Goal: Task Accomplishment & Management: Manage account settings

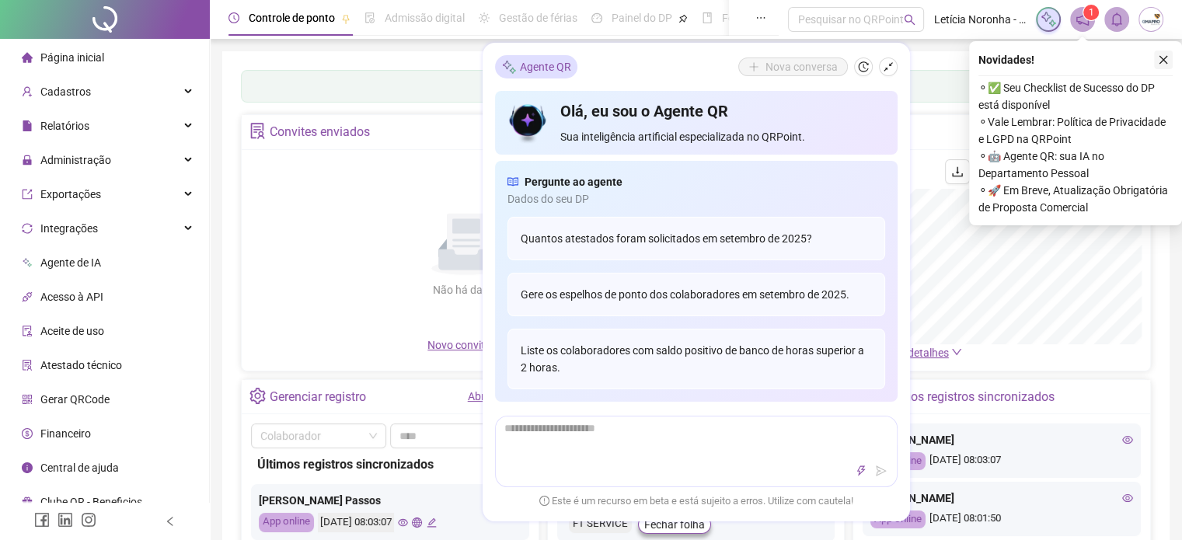
click at [1162, 58] on icon "close" at bounding box center [1163, 60] width 9 height 9
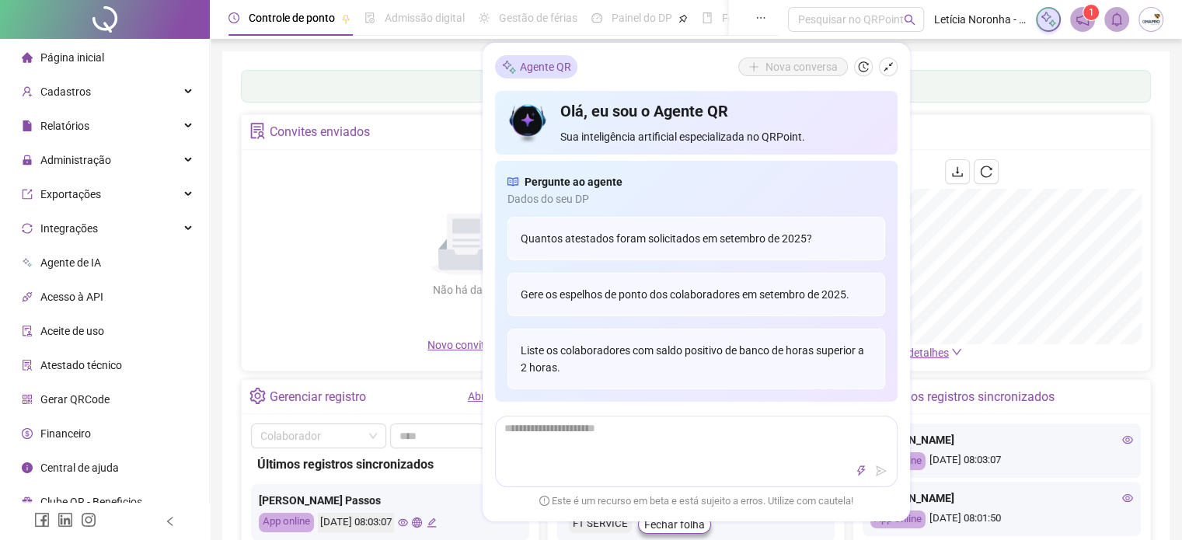
drag, startPoint x: 954, startPoint y: 58, endPoint x: 966, endPoint y: 83, distance: 27.5
click at [955, 58] on div "Painel de controle Contabilidade Convites enviados Não há dados Não há dados No…" at bounding box center [695, 366] width 947 height 631
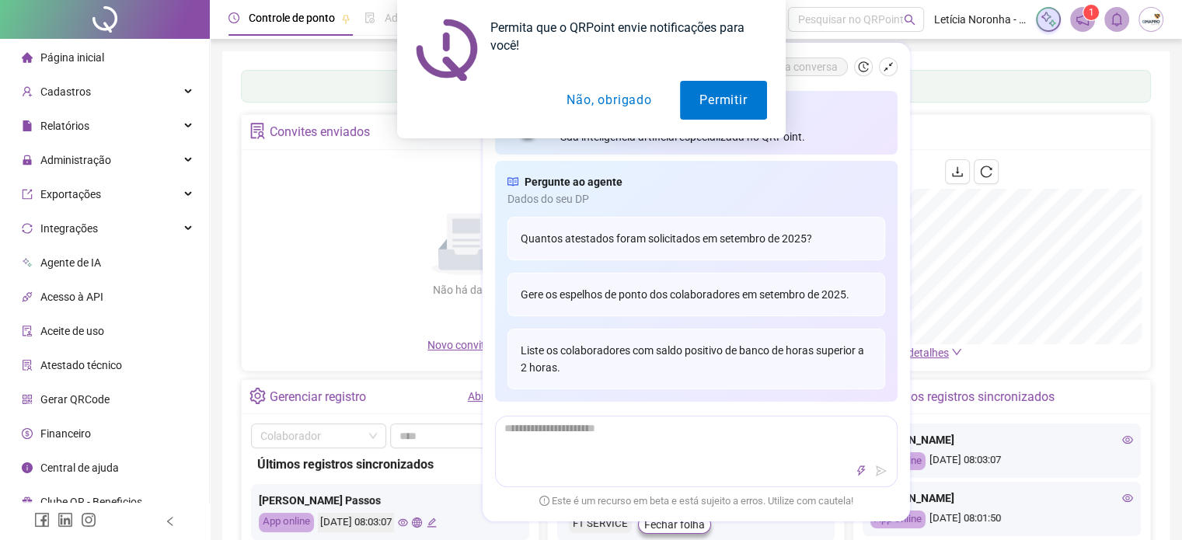
click at [637, 103] on button "Não, obrigado" at bounding box center [609, 100] width 124 height 39
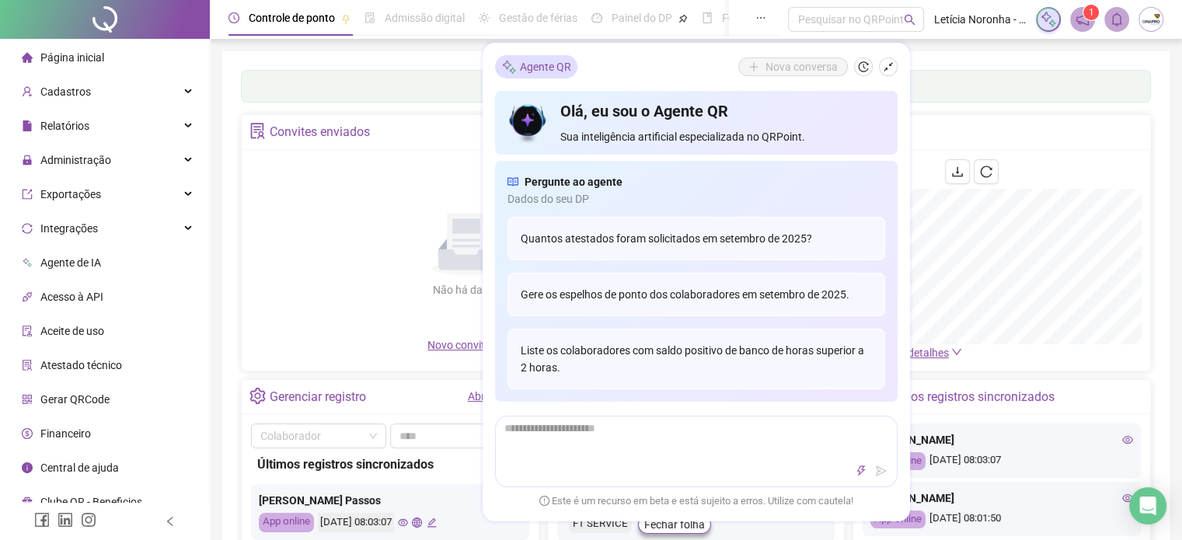
click at [453, 459] on div "Últimos registros sincronizados" at bounding box center [390, 464] width 266 height 19
click at [894, 66] on button "button" at bounding box center [888, 67] width 19 height 19
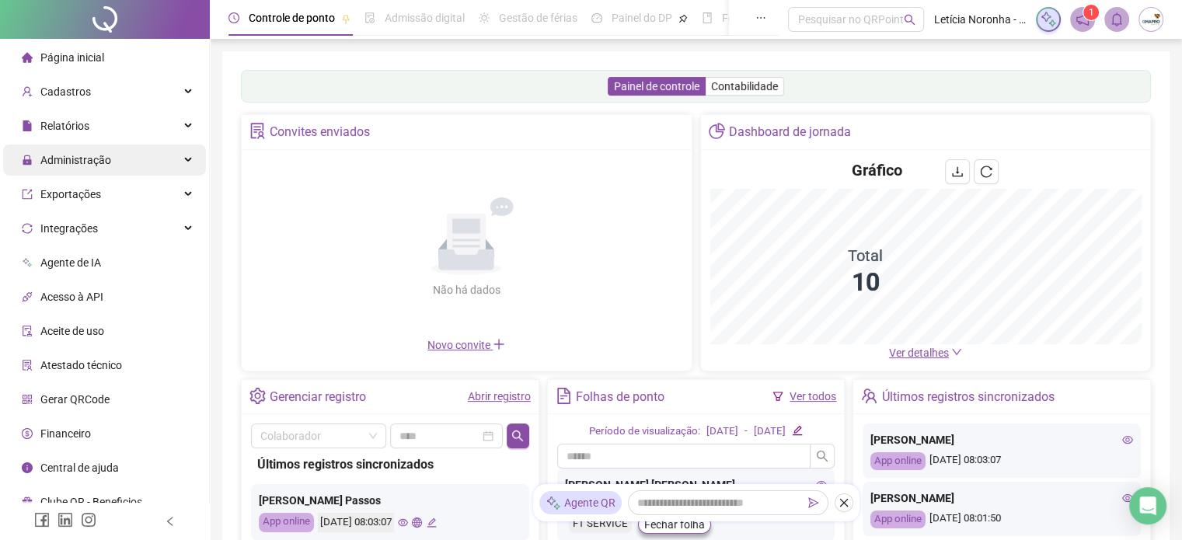
click at [118, 167] on div "Administração" at bounding box center [104, 160] width 203 height 31
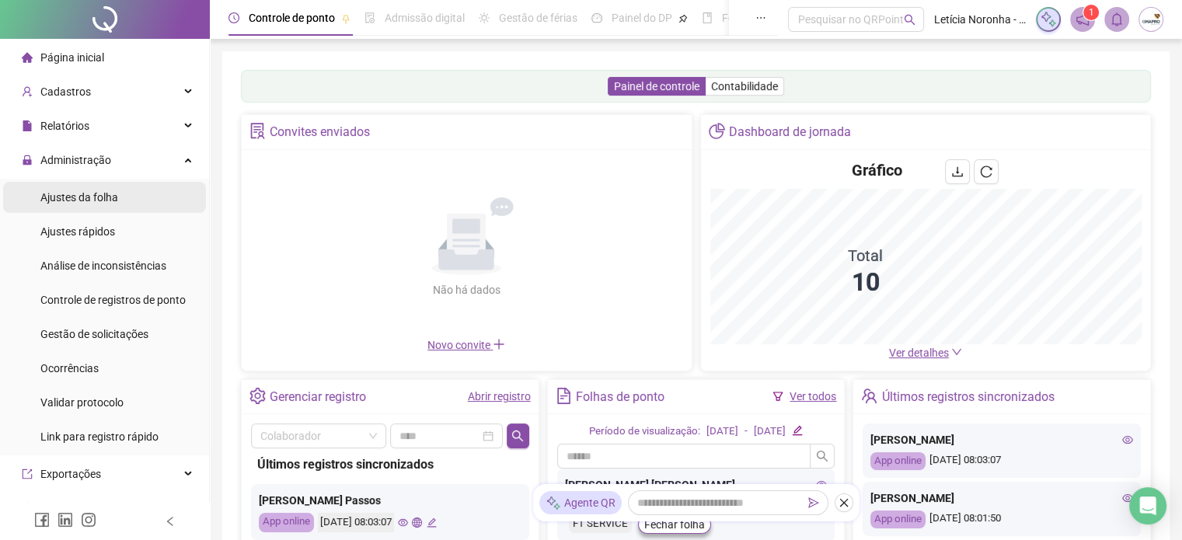
click at [133, 207] on li "Ajustes da folha" at bounding box center [104, 197] width 203 height 31
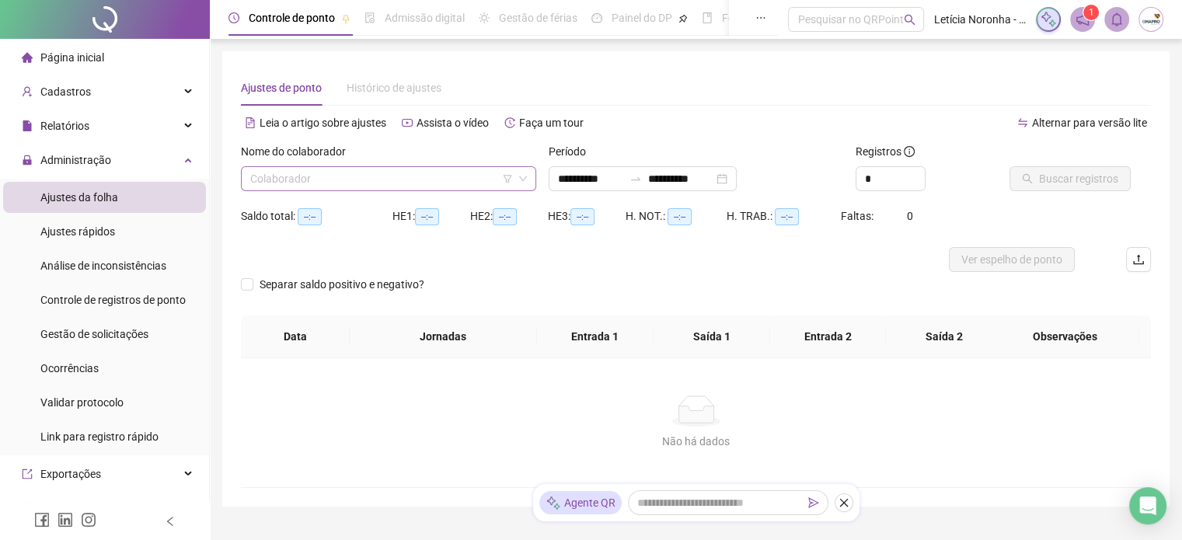
click at [271, 182] on input "search" at bounding box center [381, 178] width 263 height 23
type input "**********"
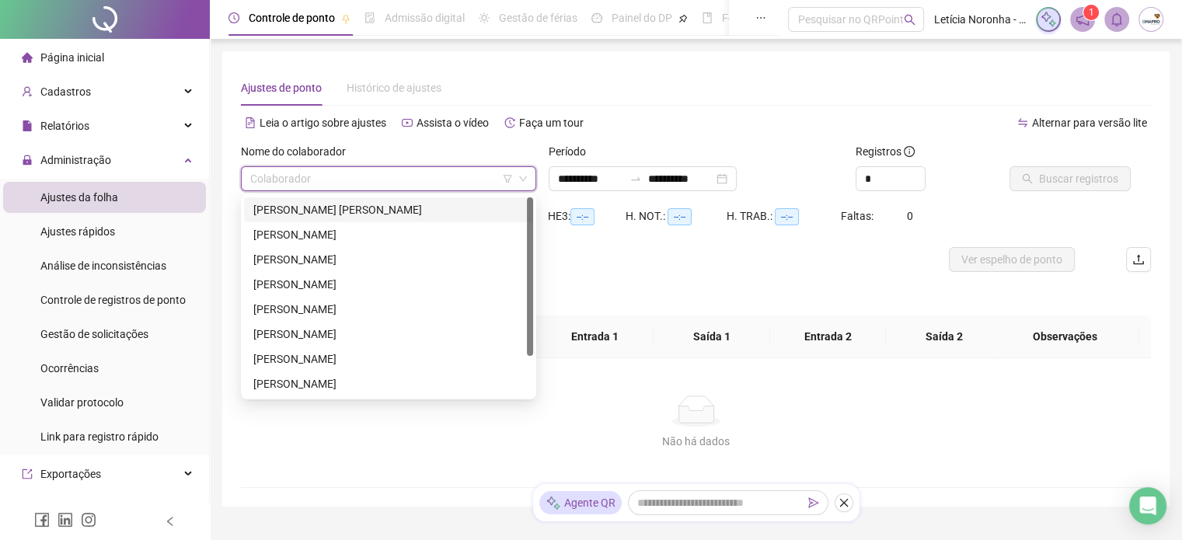
drag, startPoint x: 403, startPoint y: 209, endPoint x: 448, endPoint y: 235, distance: 52.2
click at [404, 209] on div "[PERSON_NAME] [PERSON_NAME]" at bounding box center [388, 209] width 270 height 17
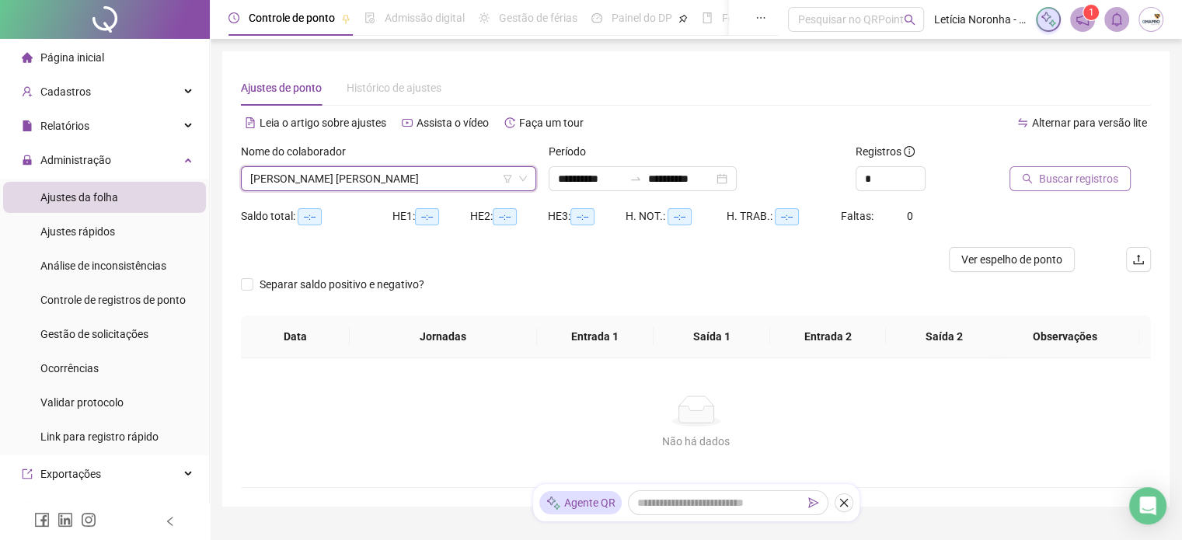
click at [1019, 177] on button "Buscar registros" at bounding box center [1069, 178] width 121 height 25
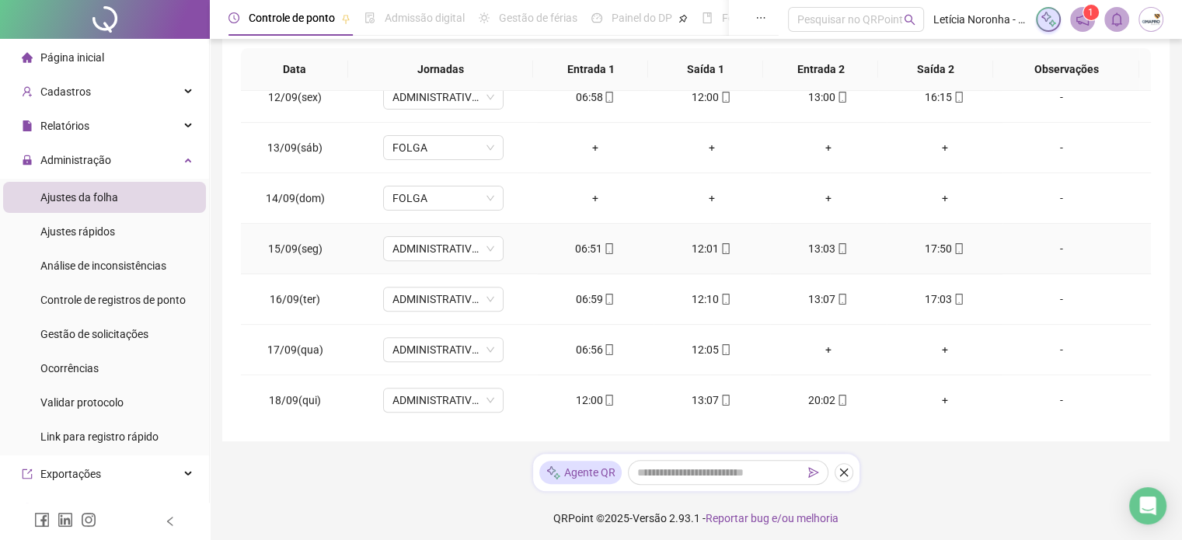
scroll to position [291, 0]
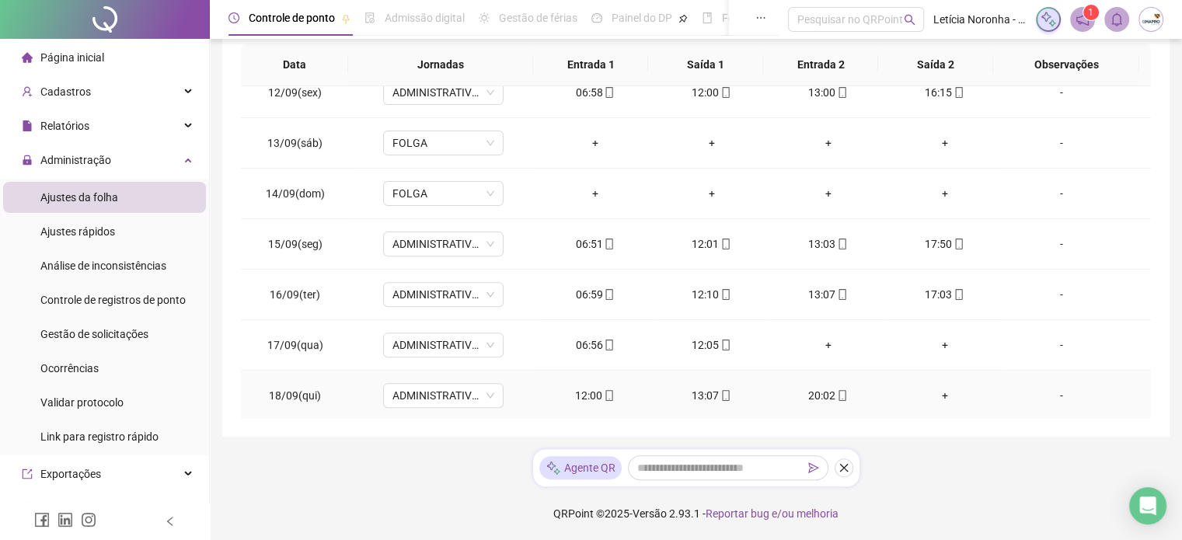
click at [935, 391] on div "+" at bounding box center [945, 395] width 92 height 17
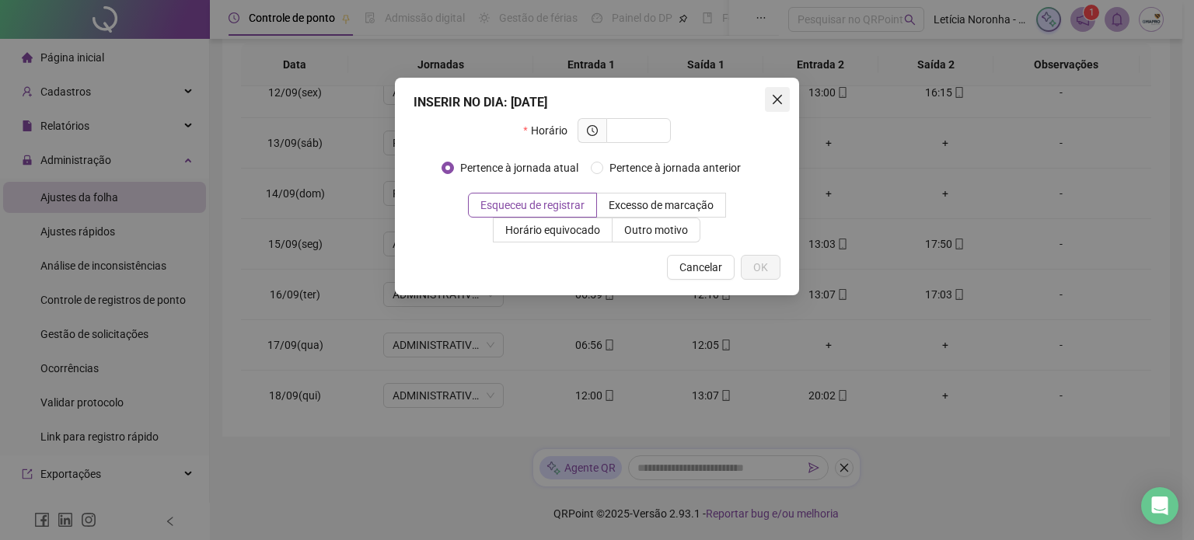
click at [777, 102] on icon "close" at bounding box center [777, 99] width 12 height 12
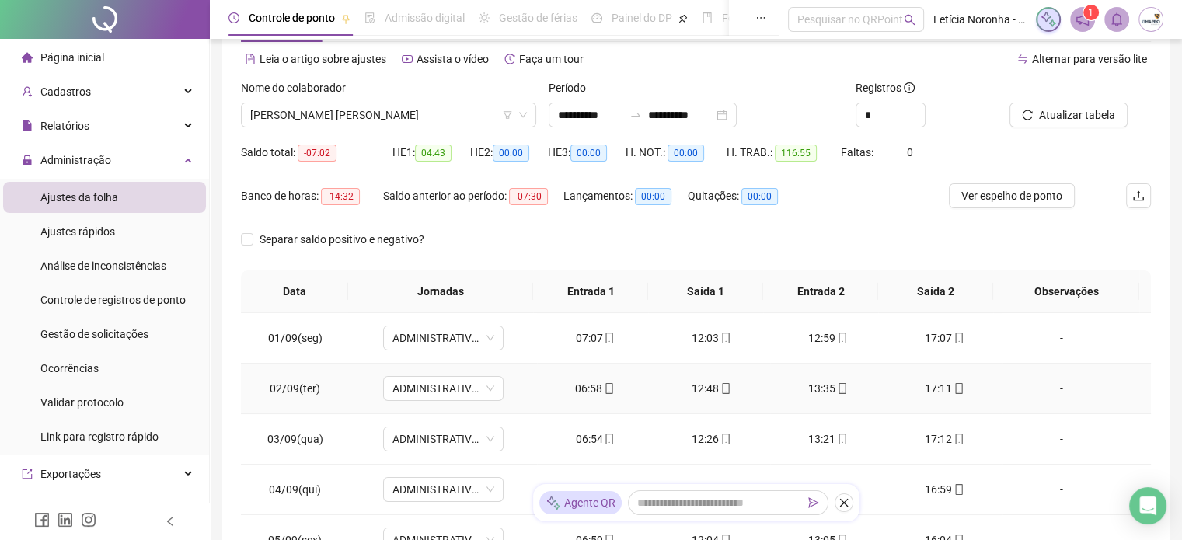
scroll to position [0, 0]
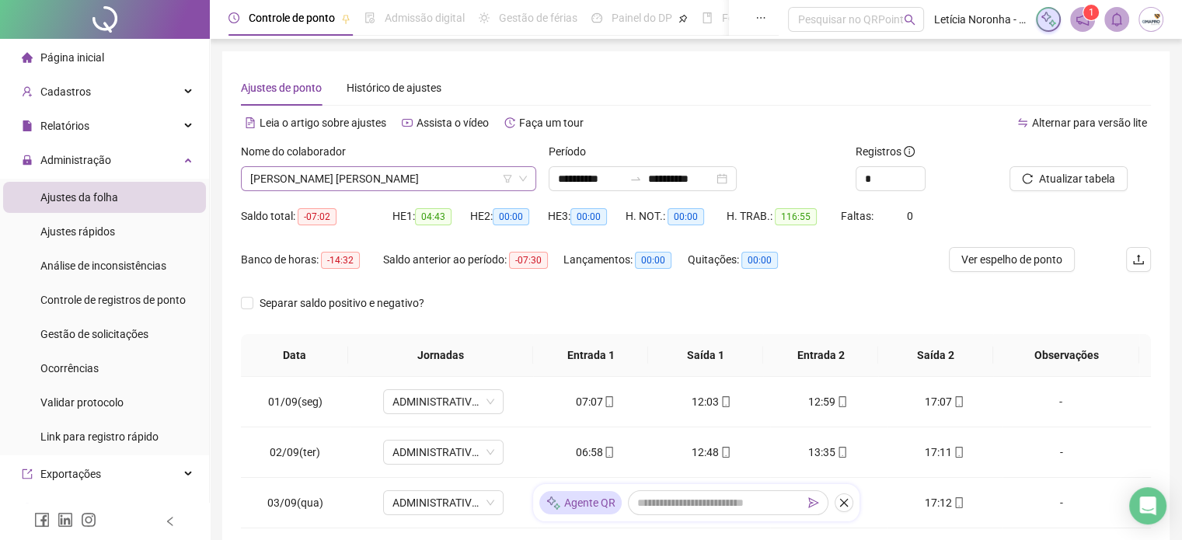
click at [485, 174] on span "[PERSON_NAME] [PERSON_NAME]" at bounding box center [388, 178] width 277 height 23
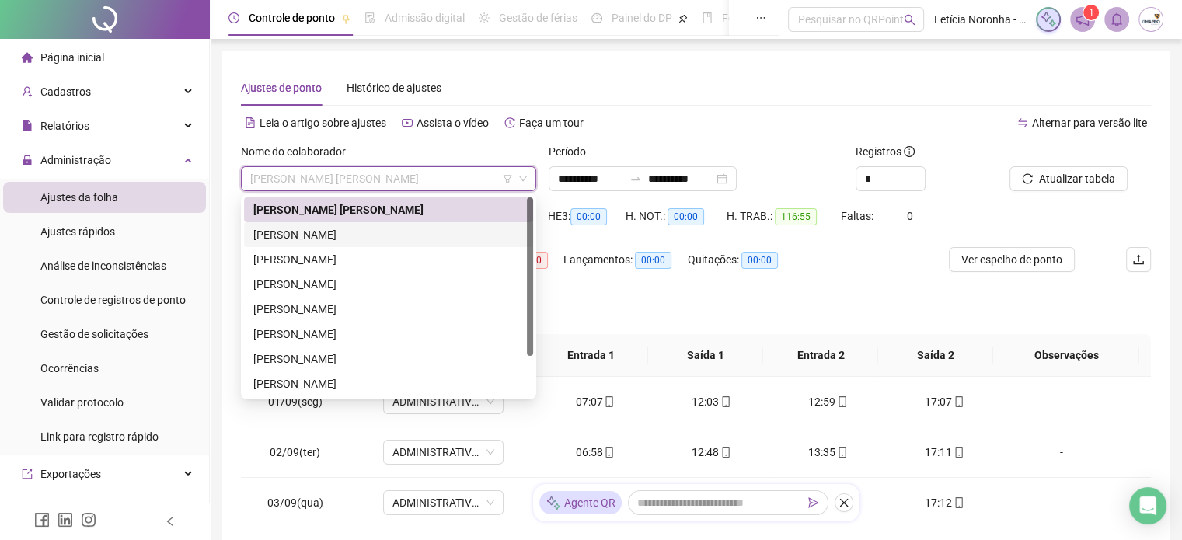
click at [370, 236] on div "[PERSON_NAME]" at bounding box center [388, 234] width 270 height 17
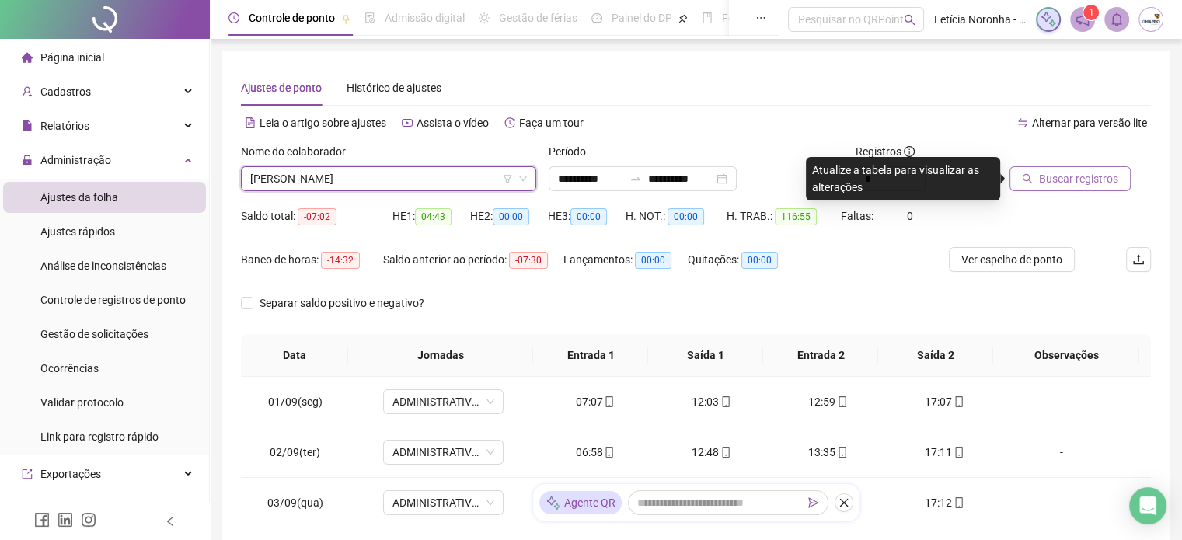
click at [1060, 183] on span "Buscar registros" at bounding box center [1078, 178] width 79 height 17
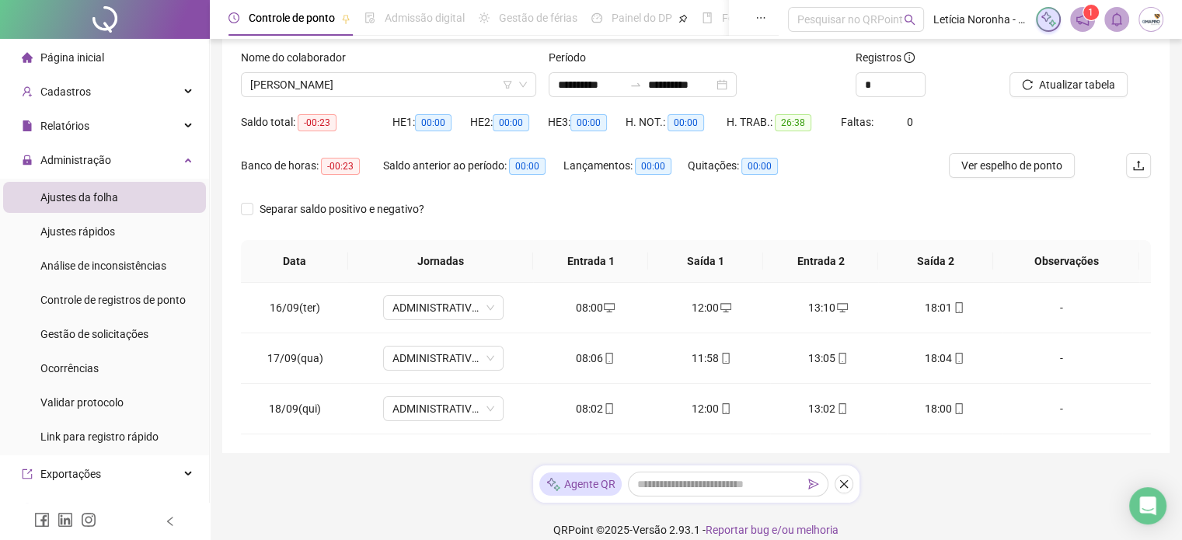
scroll to position [110, 0]
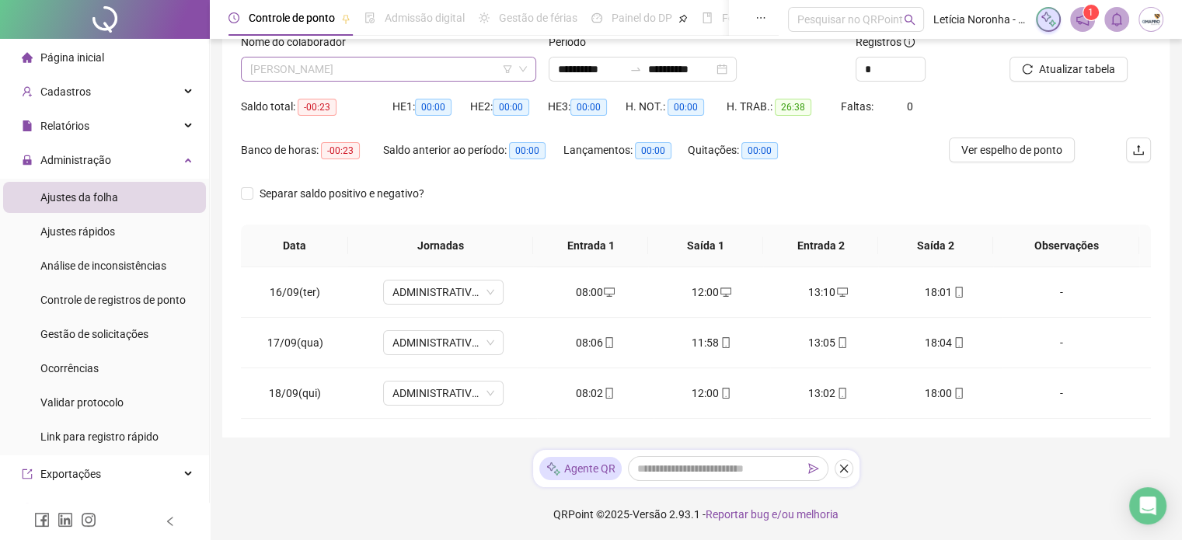
click at [434, 77] on span "[PERSON_NAME]" at bounding box center [388, 69] width 277 height 23
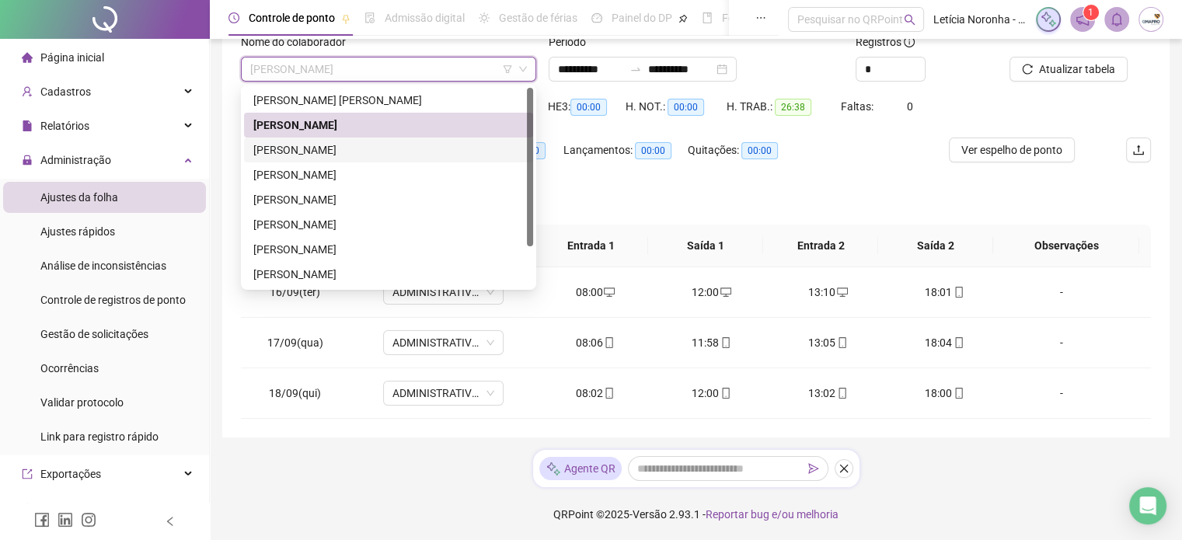
click at [396, 147] on div "[PERSON_NAME]" at bounding box center [388, 149] width 270 height 17
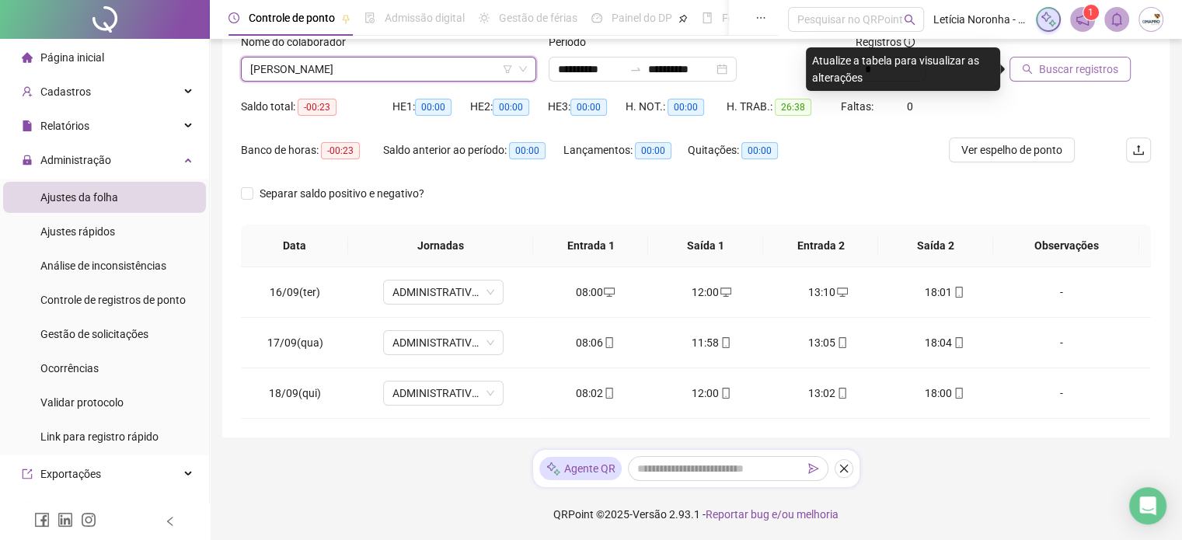
click at [1098, 75] on span "Buscar registros" at bounding box center [1078, 69] width 79 height 17
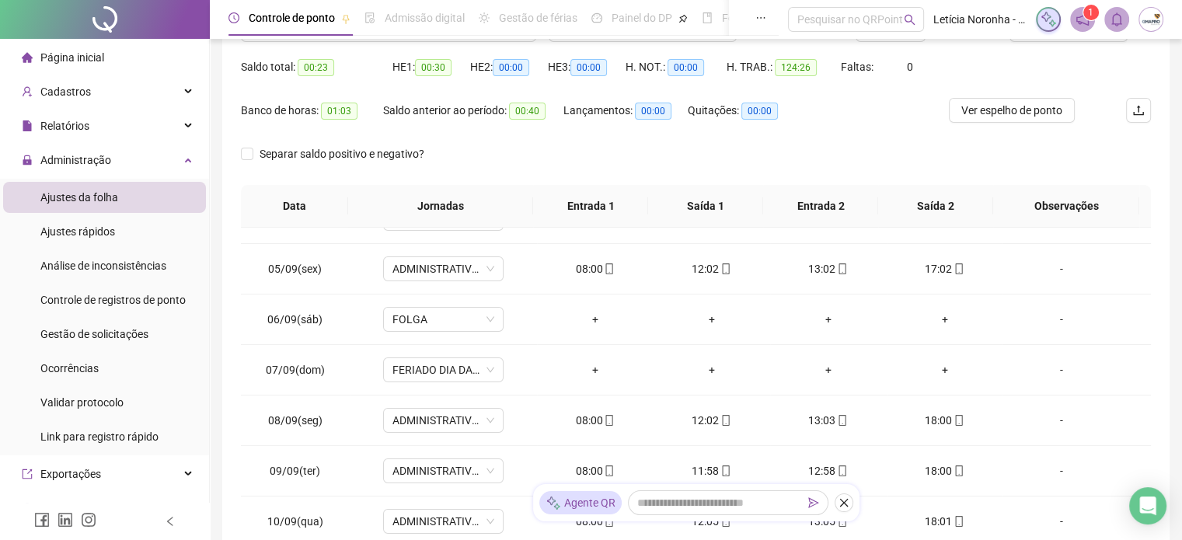
scroll to position [0, 0]
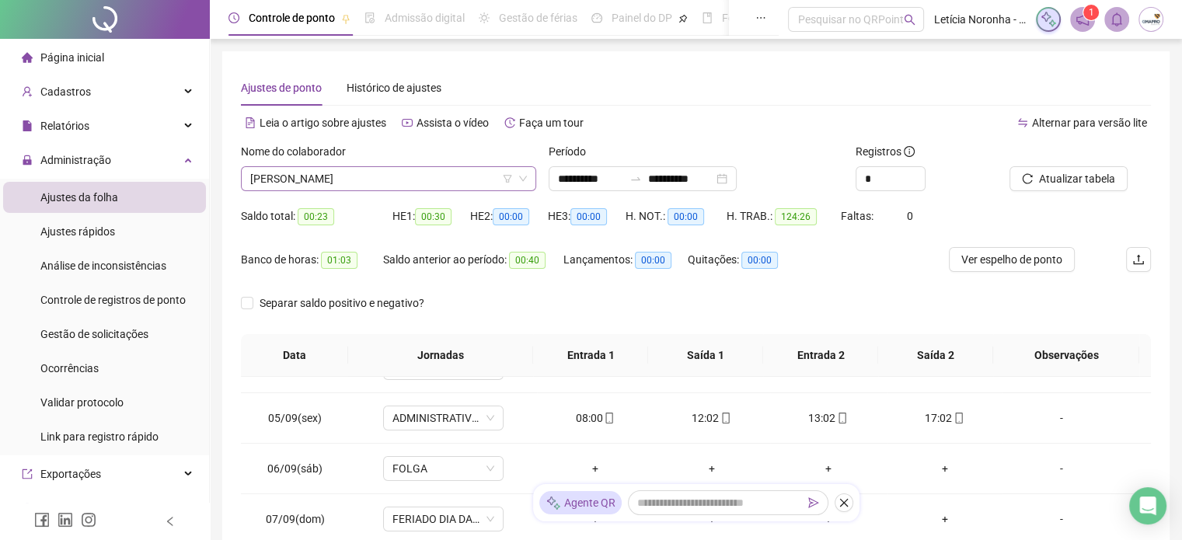
click at [422, 173] on span "[PERSON_NAME]" at bounding box center [388, 178] width 277 height 23
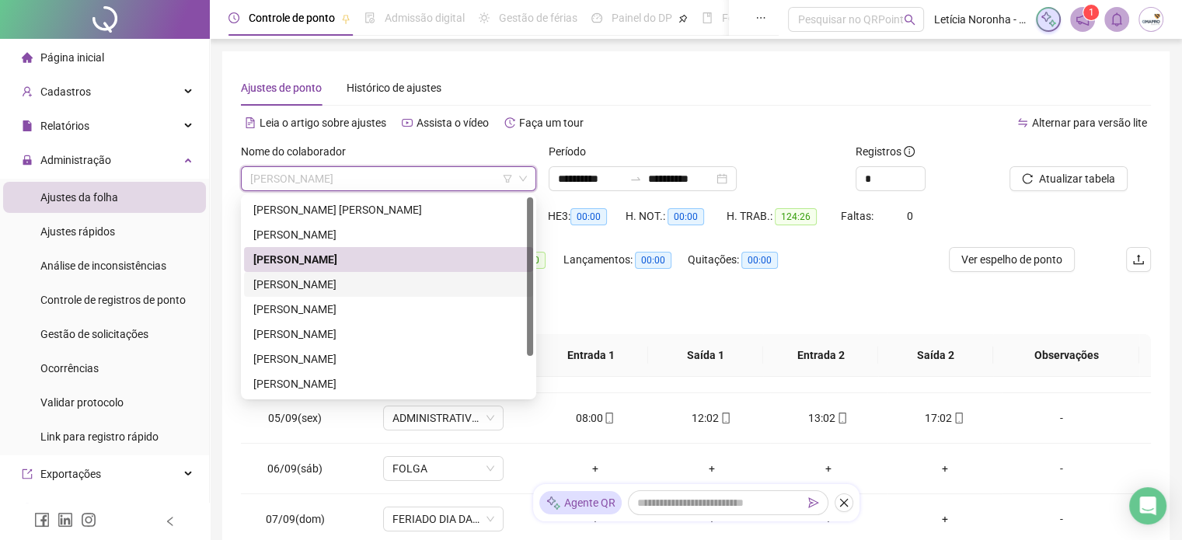
click at [314, 281] on div "[PERSON_NAME]" at bounding box center [388, 284] width 270 height 17
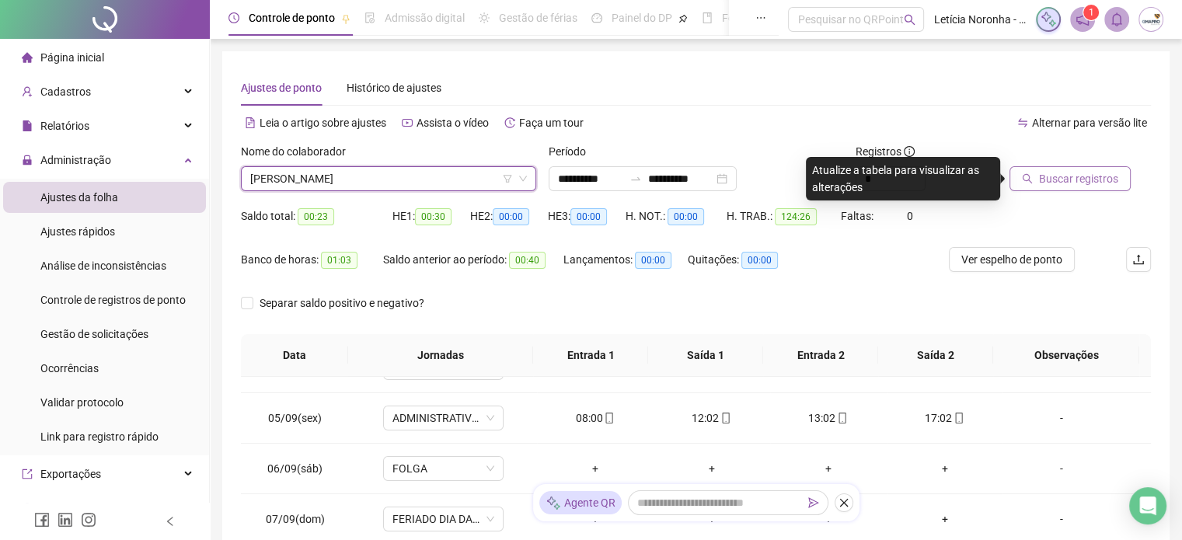
click at [1044, 168] on button "Buscar registros" at bounding box center [1069, 178] width 121 height 25
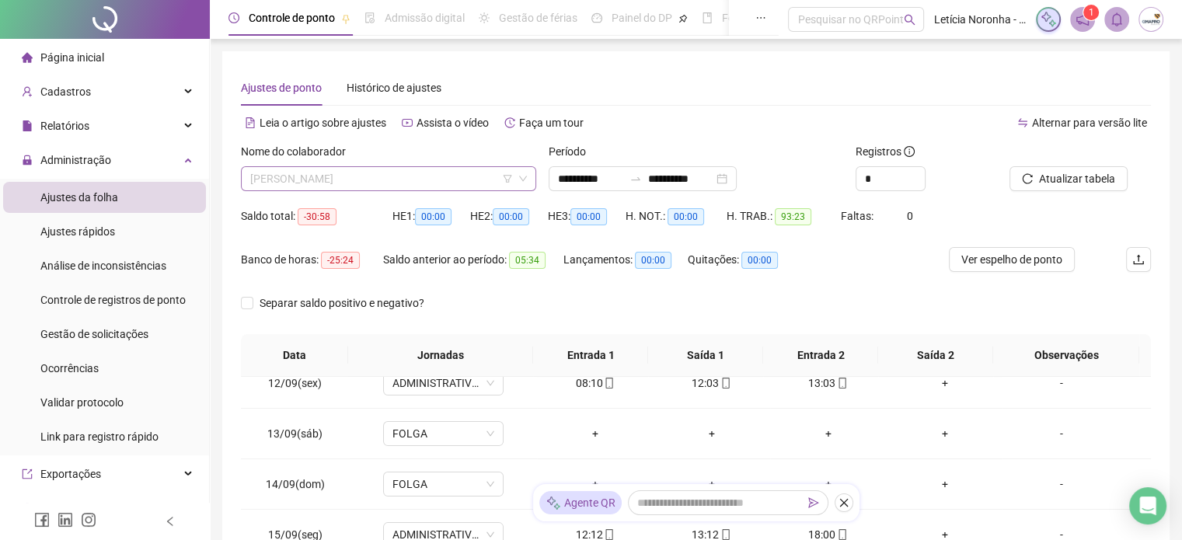
click at [420, 174] on span "[PERSON_NAME]" at bounding box center [388, 178] width 277 height 23
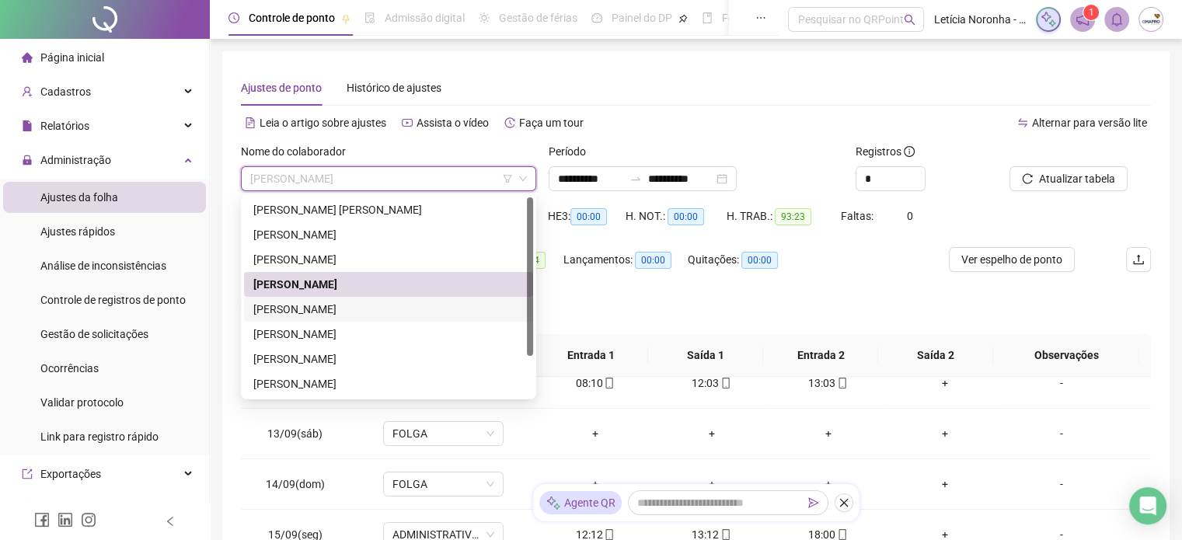
click at [331, 309] on div "[PERSON_NAME]" at bounding box center [388, 309] width 270 height 17
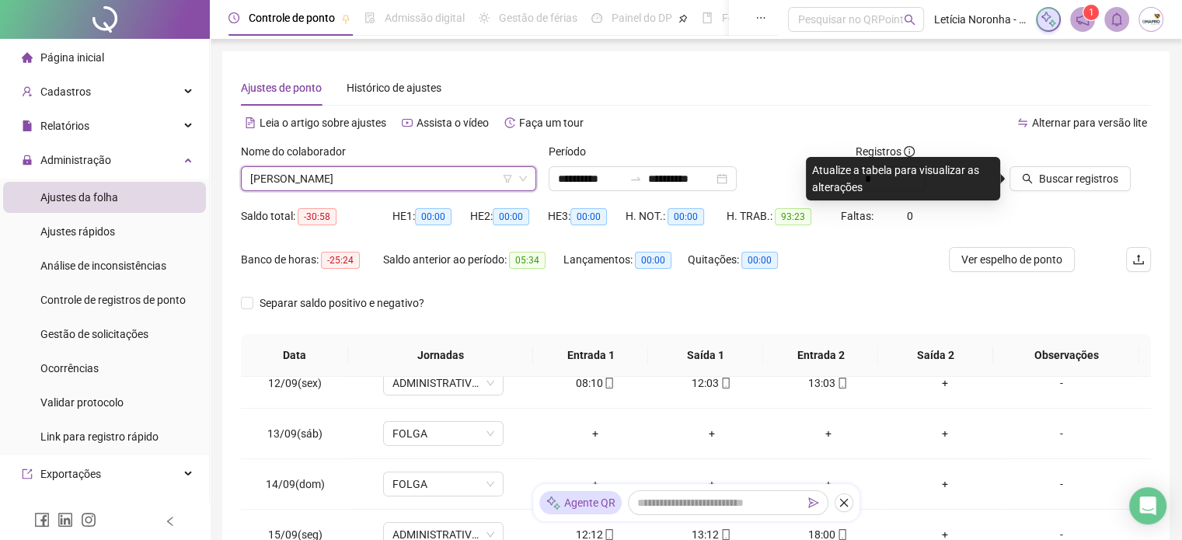
click at [1082, 193] on div "Buscar registros" at bounding box center [1080, 173] width 154 height 61
click at [1082, 186] on span "Buscar registros" at bounding box center [1078, 178] width 79 height 17
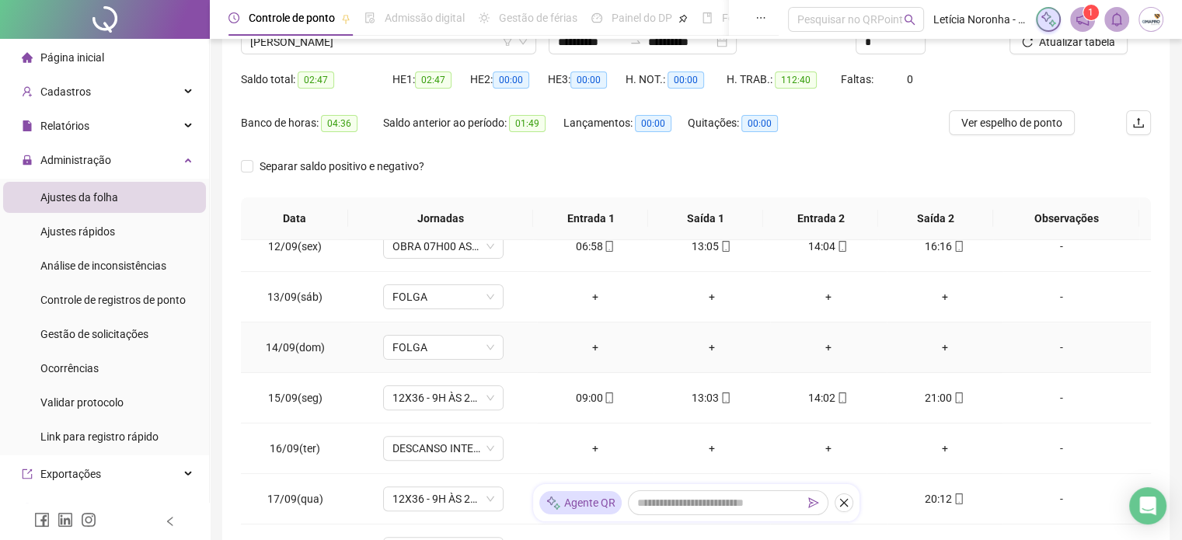
scroll to position [233, 0]
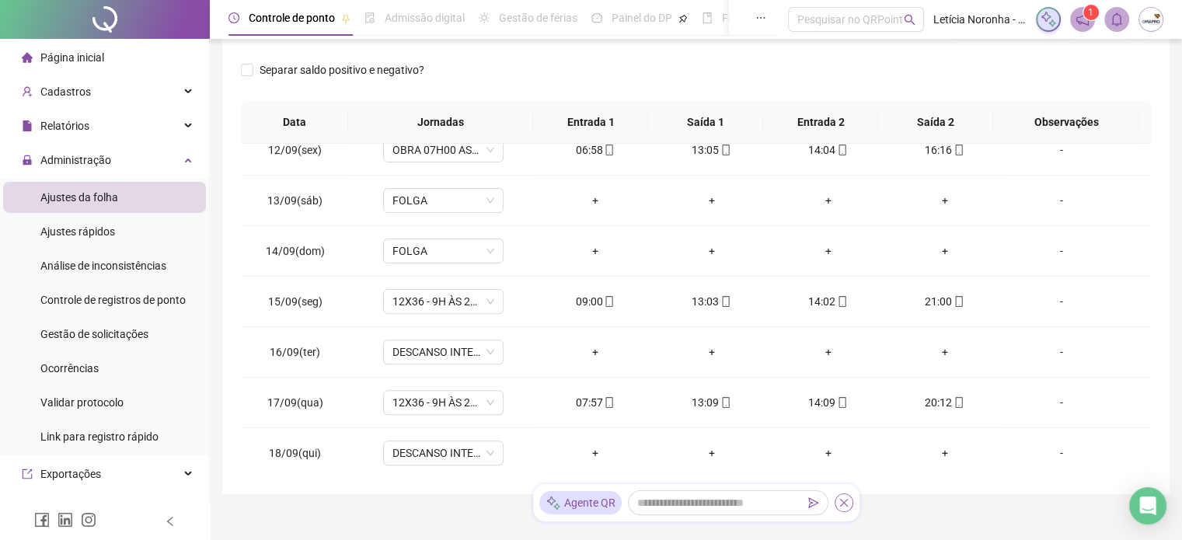
click at [842, 500] on icon "close" at bounding box center [843, 502] width 11 height 11
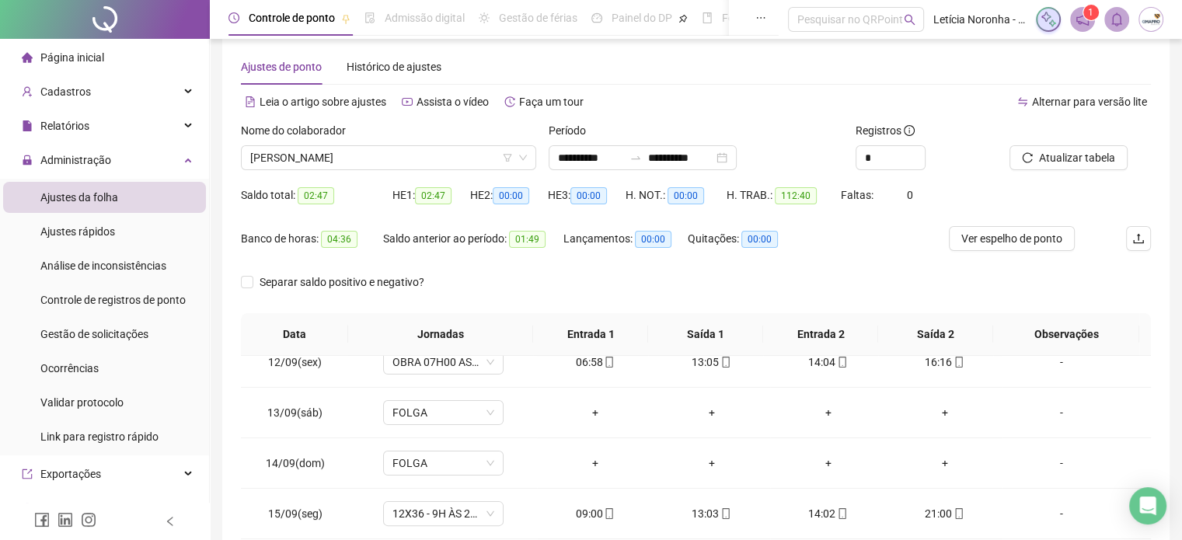
scroll to position [20, 0]
click at [478, 166] on span "[PERSON_NAME]" at bounding box center [388, 158] width 277 height 23
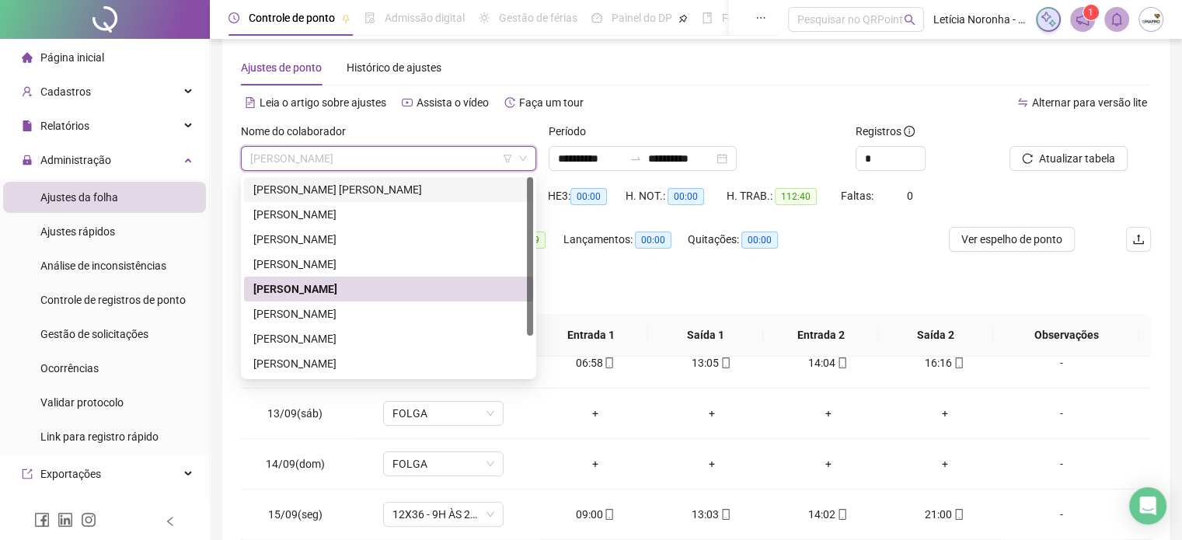
click at [420, 199] on div "[PERSON_NAME] [PERSON_NAME]" at bounding box center [388, 189] width 289 height 25
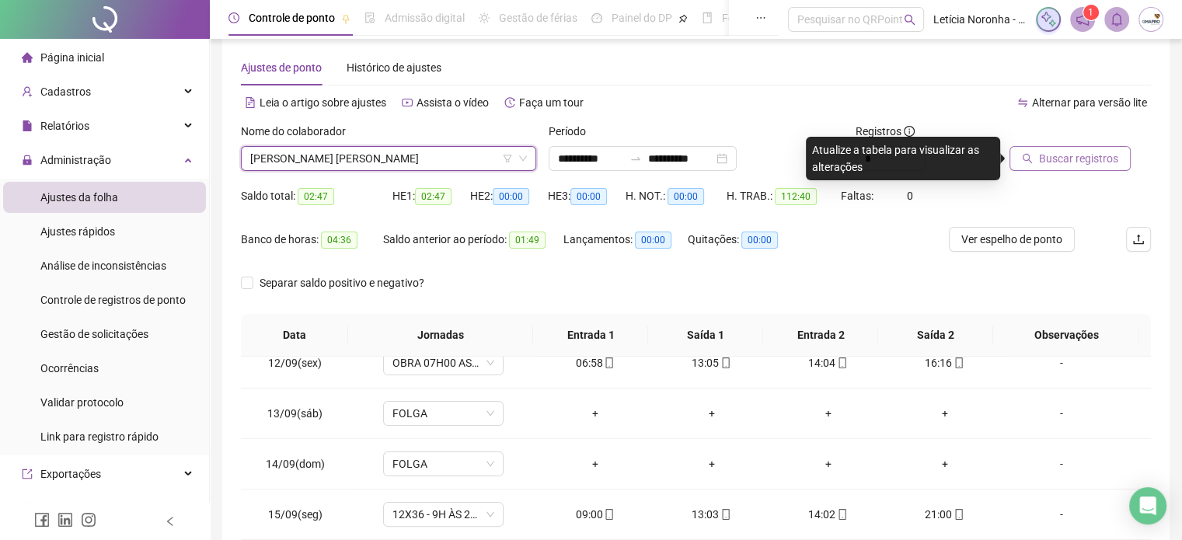
click at [1072, 159] on span "Buscar registros" at bounding box center [1078, 158] width 79 height 17
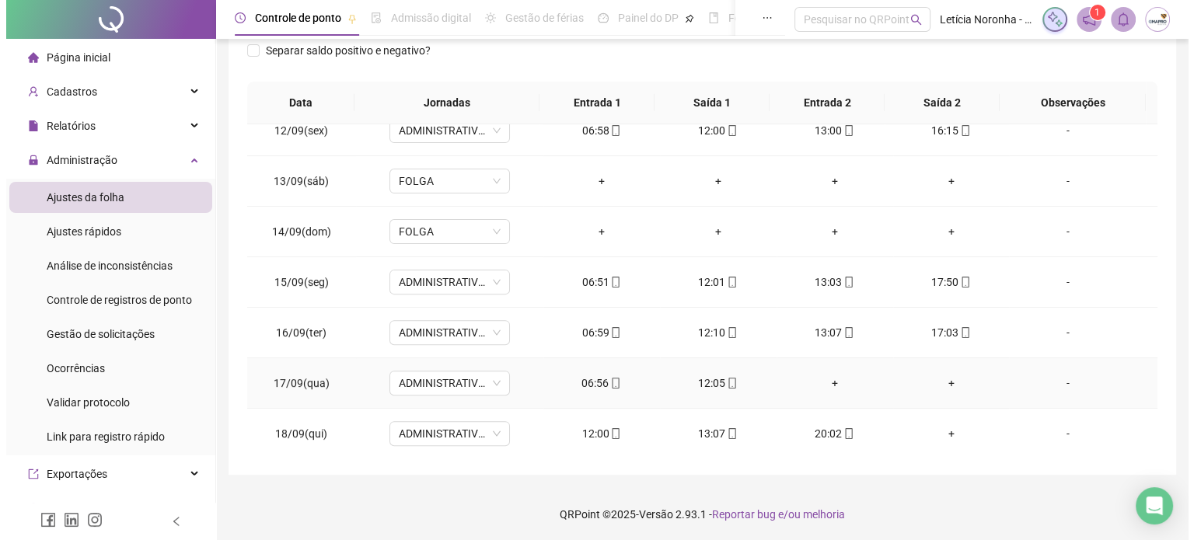
scroll to position [253, 0]
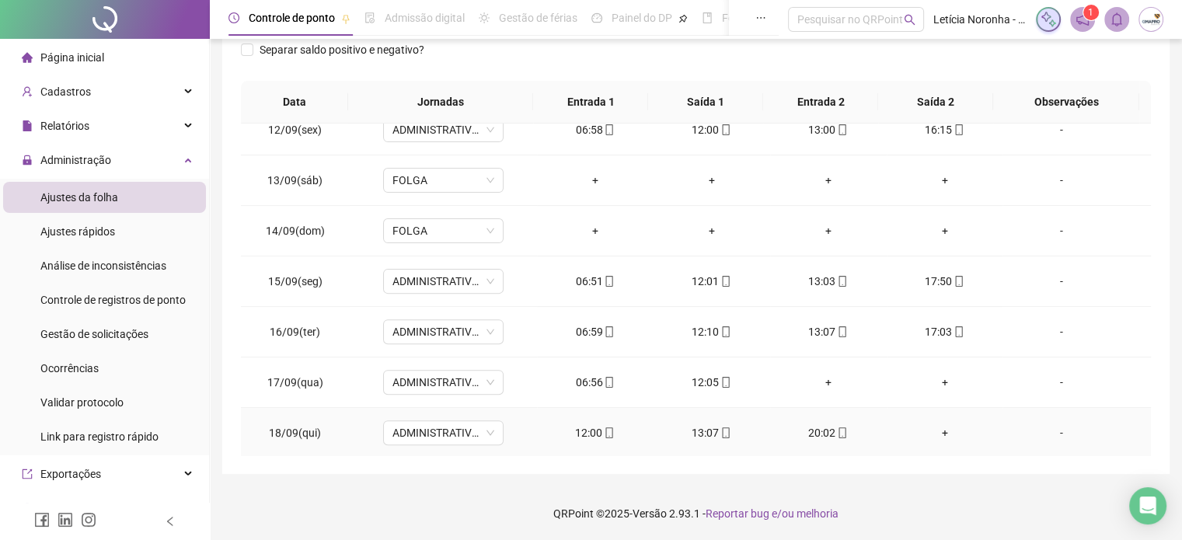
click at [933, 432] on div "+" at bounding box center [945, 432] width 92 height 17
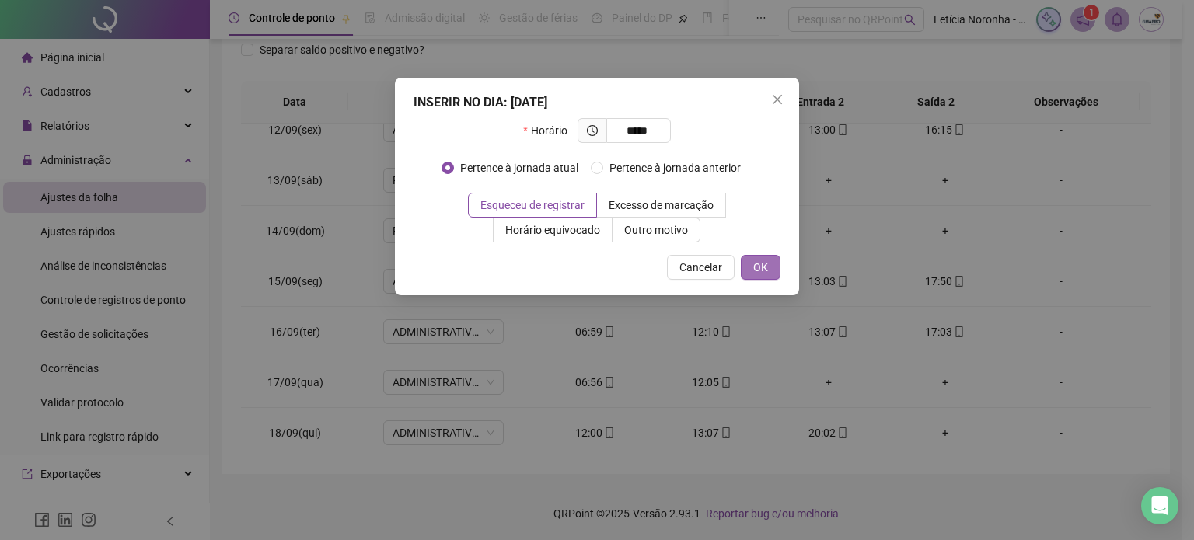
type input "*****"
click at [760, 264] on span "OK" at bounding box center [760, 267] width 15 height 17
